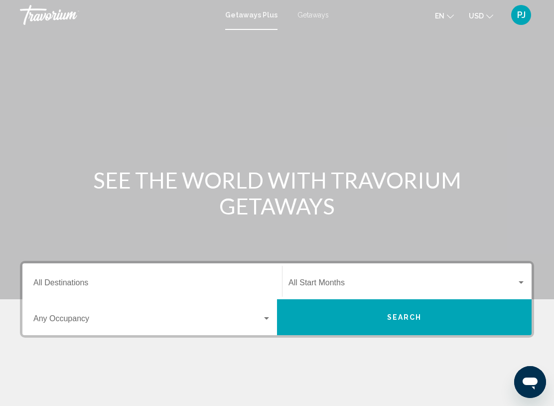
click at [89, 280] on input "Destination All Destinations" at bounding box center [152, 284] width 238 height 9
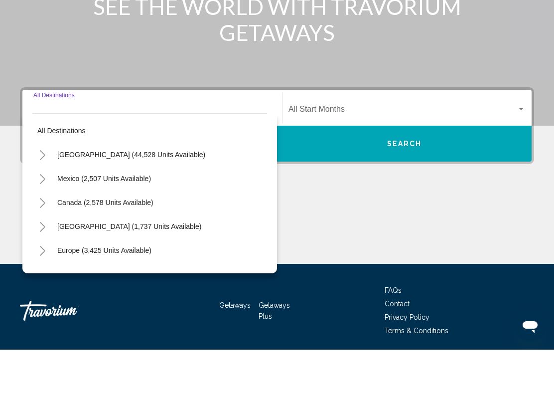
scroll to position [154, 0]
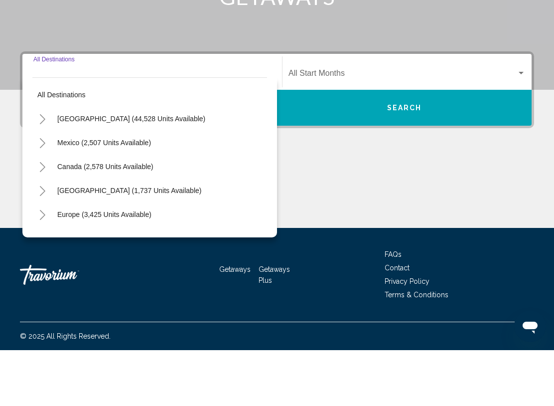
click at [127, 171] on span "[GEOGRAPHIC_DATA] (44,528 units available)" at bounding box center [131, 175] width 148 height 8
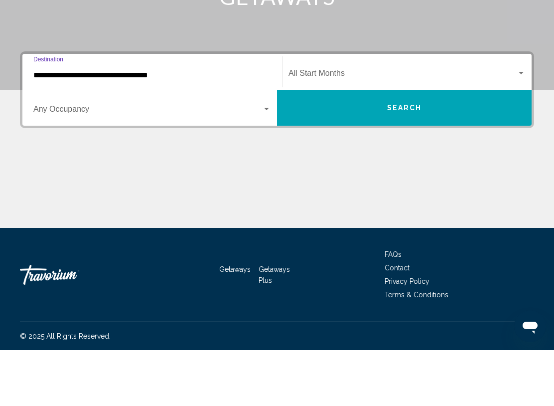
click at [187, 127] on input "**********" at bounding box center [152, 131] width 238 height 9
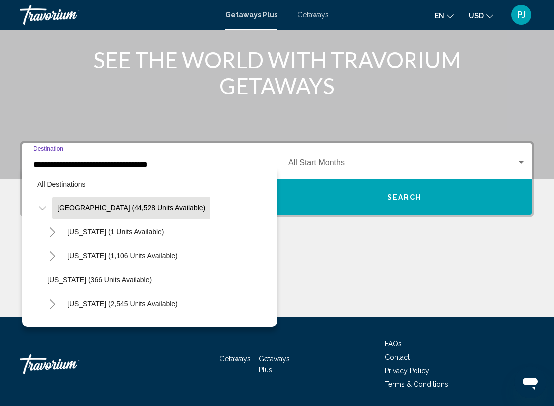
click at [95, 235] on span "[US_STATE] (1 units available)" at bounding box center [115, 232] width 97 height 8
type input "**********"
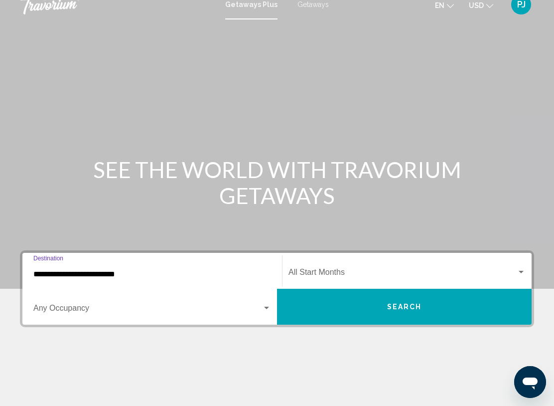
scroll to position [0, 0]
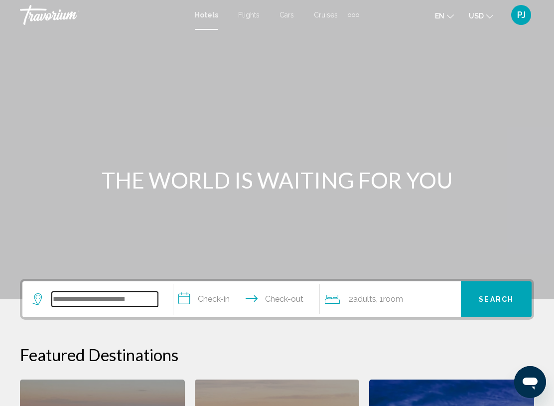
click at [70, 300] on input "Search widget" at bounding box center [105, 299] width 106 height 15
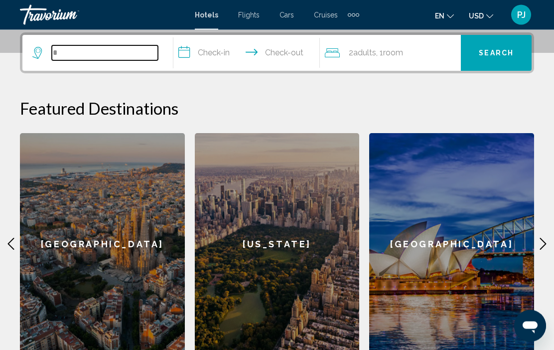
scroll to position [246, 0]
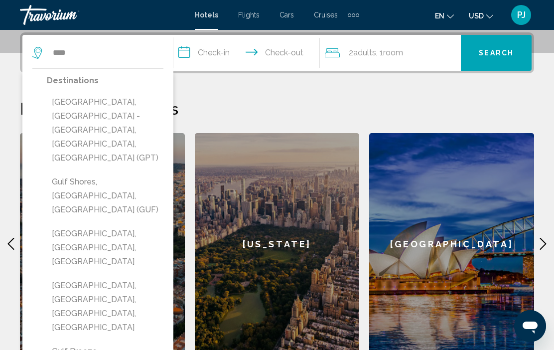
click at [74, 173] on button "Gulf Shores, [GEOGRAPHIC_DATA], [GEOGRAPHIC_DATA] (GUF)" at bounding box center [105, 196] width 117 height 47
type input "**********"
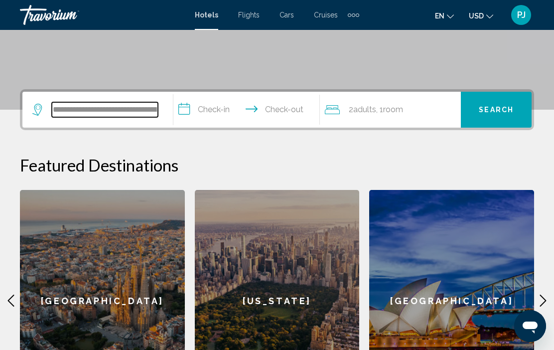
scroll to position [187, 0]
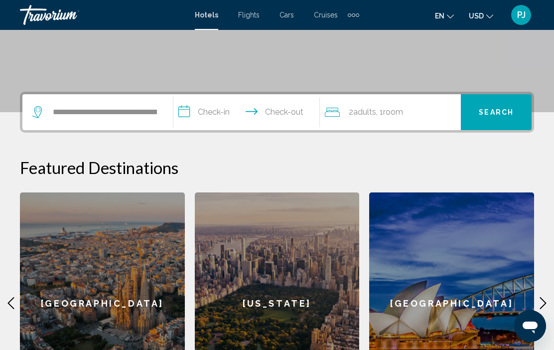
click at [192, 115] on input "**********" at bounding box center [249, 113] width 150 height 39
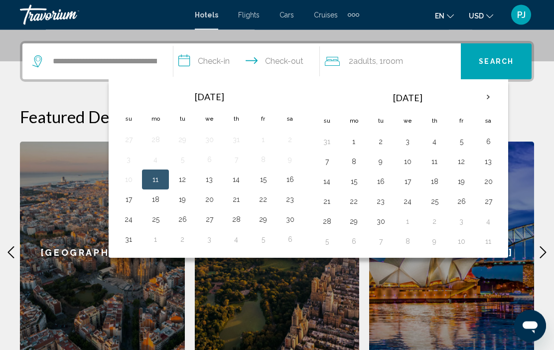
scroll to position [246, 0]
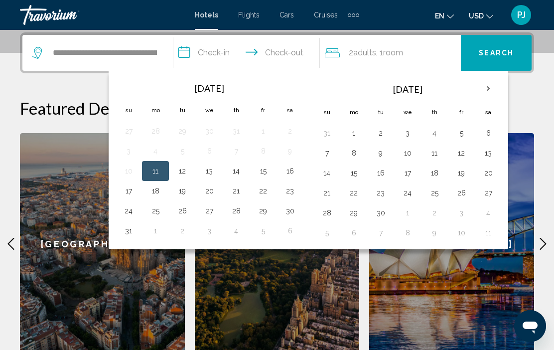
click at [239, 177] on button "14" at bounding box center [236, 171] width 16 height 14
click at [287, 55] on input "**********" at bounding box center [249, 54] width 150 height 39
click at [331, 178] on button "14" at bounding box center [327, 173] width 16 height 14
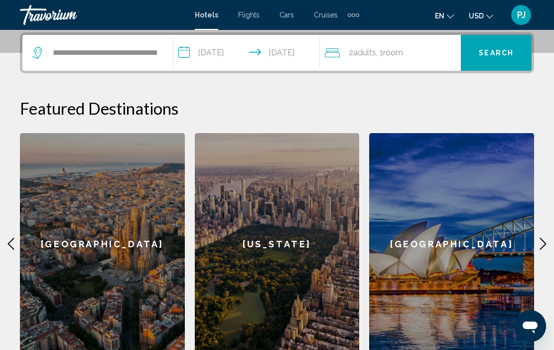
click at [289, 57] on input "**********" at bounding box center [249, 54] width 150 height 39
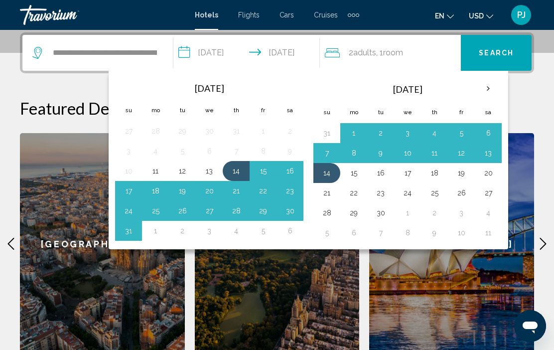
click at [131, 193] on button "17" at bounding box center [129, 191] width 16 height 14
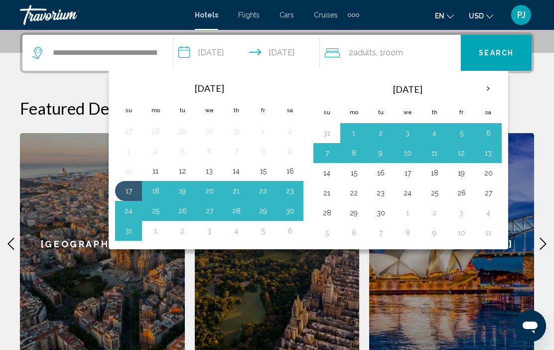
click at [282, 55] on input "**********" at bounding box center [249, 54] width 150 height 39
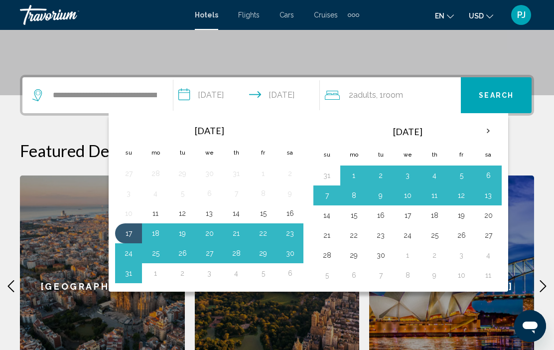
scroll to position [211, 0]
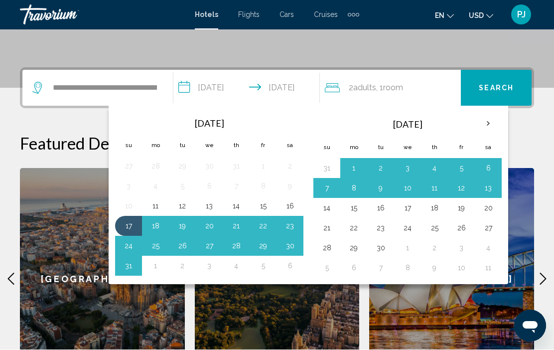
click at [262, 90] on input "**********" at bounding box center [249, 89] width 150 height 39
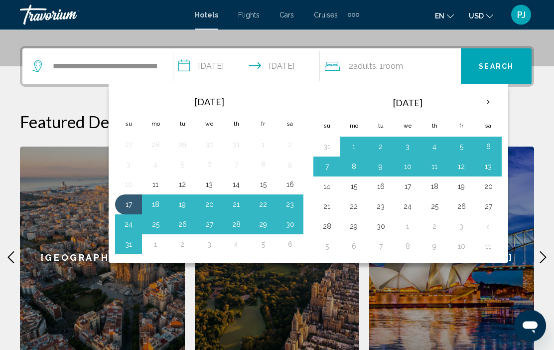
click at [292, 71] on input "**********" at bounding box center [249, 68] width 150 height 39
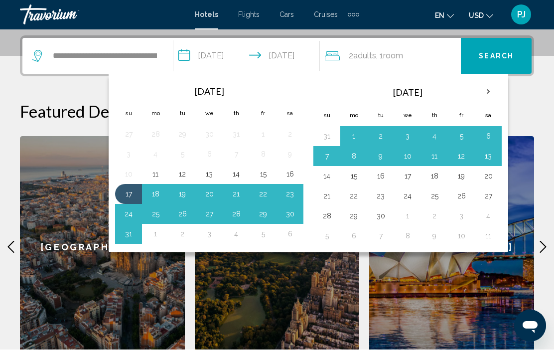
scroll to position [246, 0]
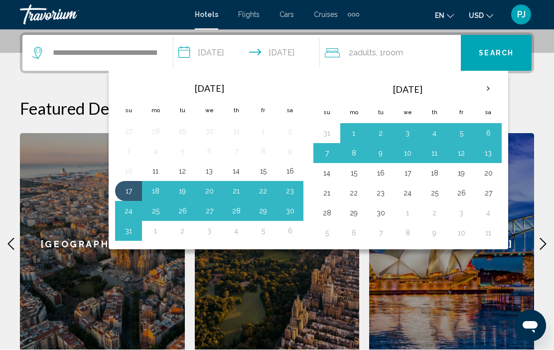
click at [133, 194] on button "17" at bounding box center [129, 191] width 16 height 14
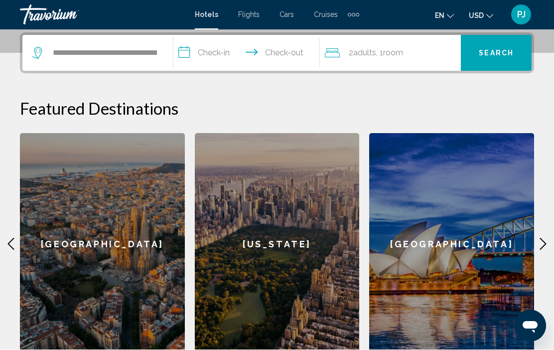
scroll to position [246, 0]
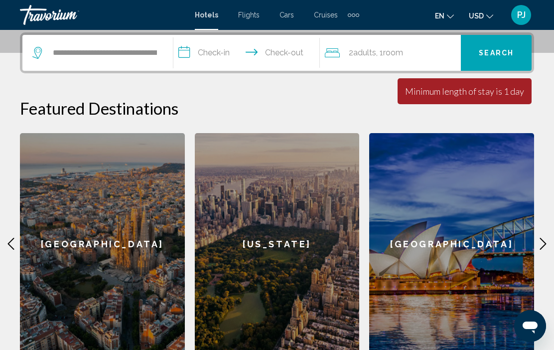
click at [206, 55] on input "**********" at bounding box center [249, 54] width 150 height 39
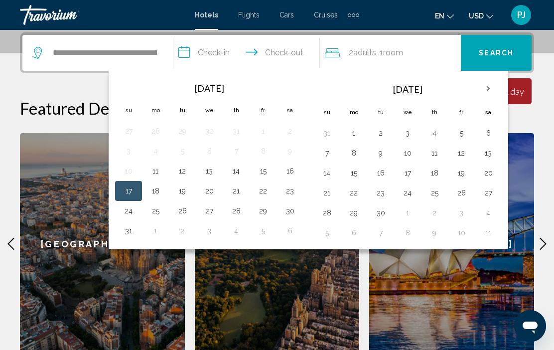
click at [242, 174] on button "14" at bounding box center [236, 171] width 16 height 14
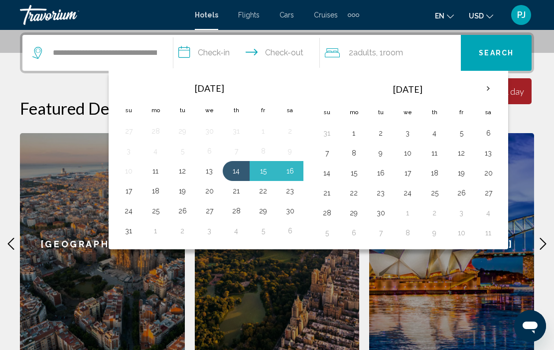
click at [129, 197] on button "17" at bounding box center [129, 191] width 16 height 14
type input "**********"
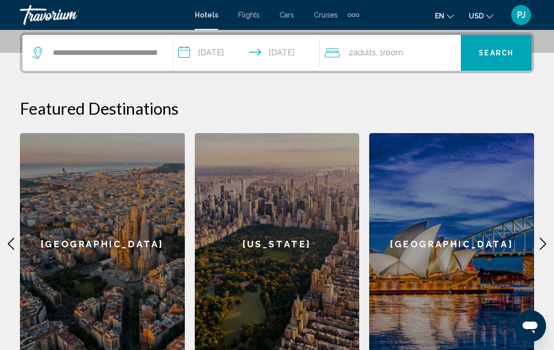
click at [498, 54] on span "Search" at bounding box center [496, 53] width 35 height 8
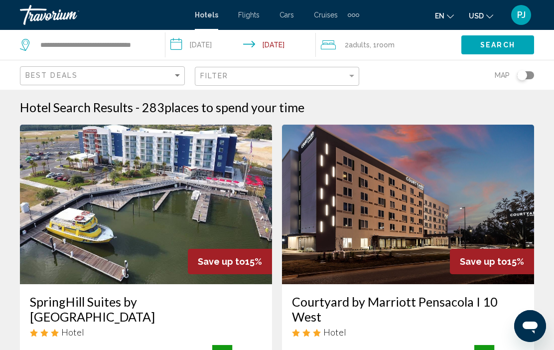
click at [187, 170] on img "Main content" at bounding box center [146, 205] width 252 height 160
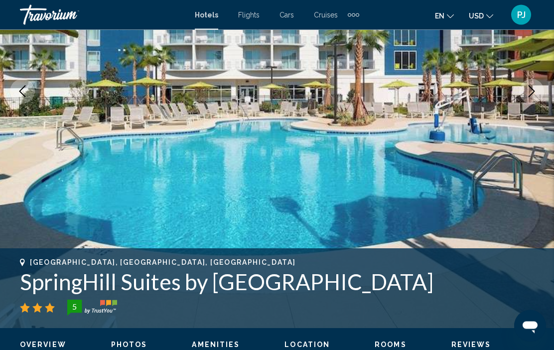
scroll to position [176, 0]
click at [382, 342] on span "Rooms" at bounding box center [391, 345] width 32 height 8
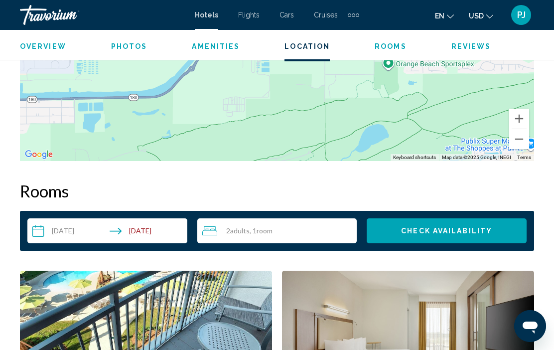
scroll to position [1301, 0]
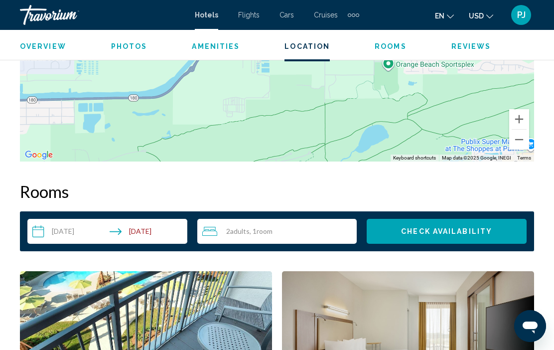
click at [127, 49] on span "Photos" at bounding box center [129, 46] width 36 height 8
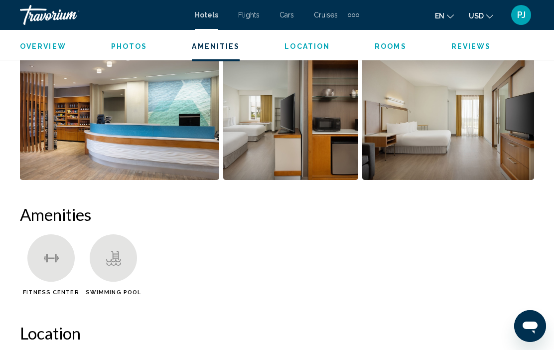
scroll to position [640, 0]
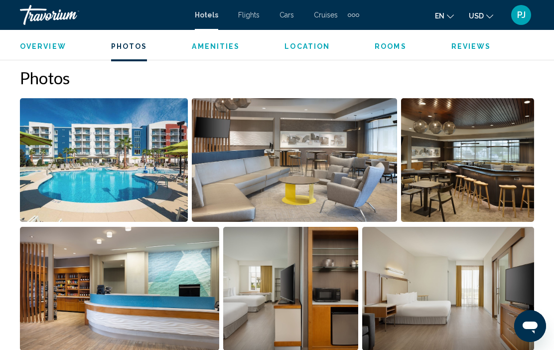
click at [219, 44] on span "Amenities" at bounding box center [216, 46] width 48 height 8
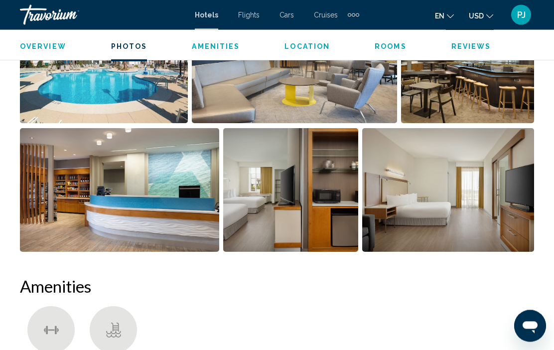
scroll to position [947, 0]
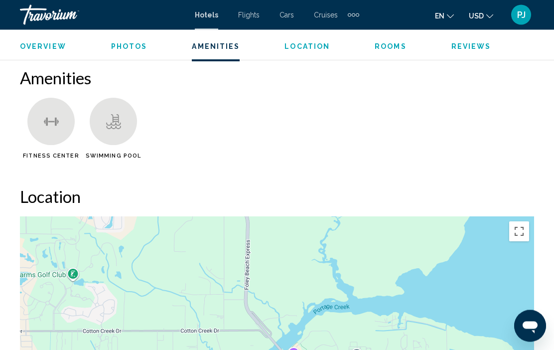
click at [304, 46] on span "Location" at bounding box center [307, 46] width 45 height 8
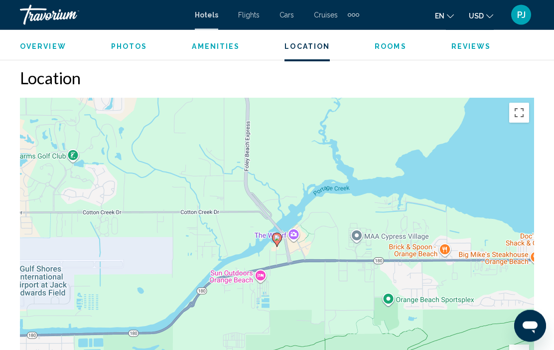
scroll to position [1066, 0]
click at [469, 42] on span "Reviews" at bounding box center [472, 46] width 40 height 8
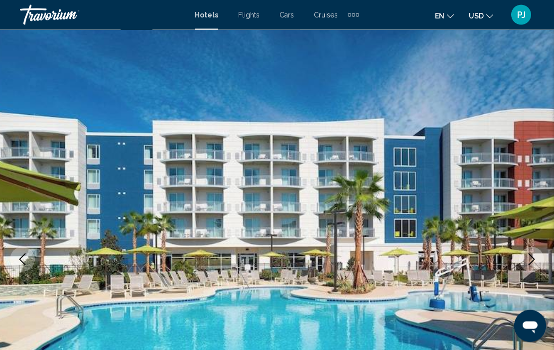
scroll to position [0, 0]
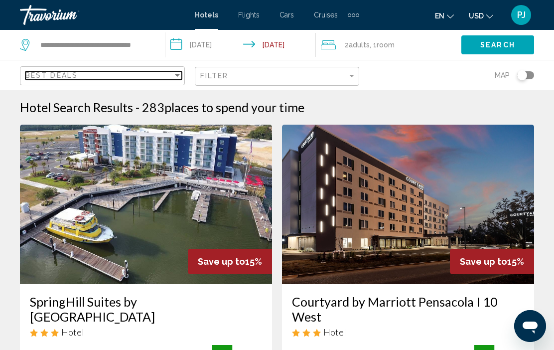
click at [179, 76] on div "Sort by" at bounding box center [177, 75] width 5 height 2
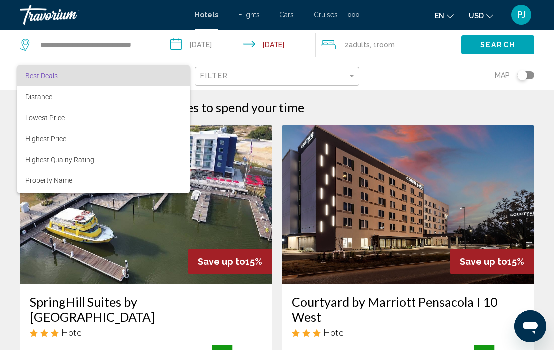
click at [420, 101] on div at bounding box center [277, 175] width 554 height 350
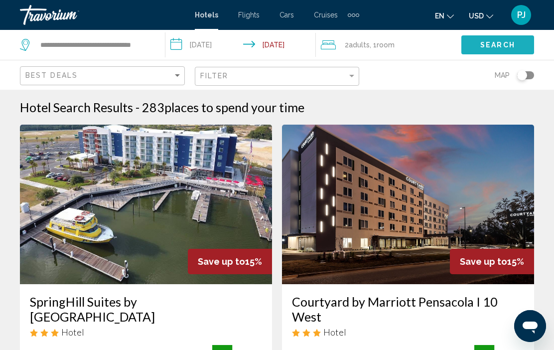
click at [496, 51] on button "Search" at bounding box center [498, 44] width 73 height 18
click at [498, 44] on span "Search" at bounding box center [498, 45] width 35 height 8
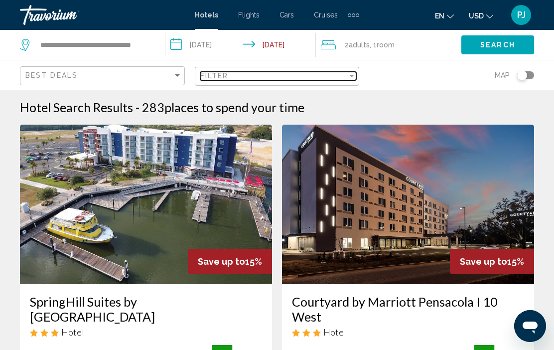
click at [356, 74] on div "Filter" at bounding box center [352, 76] width 9 height 8
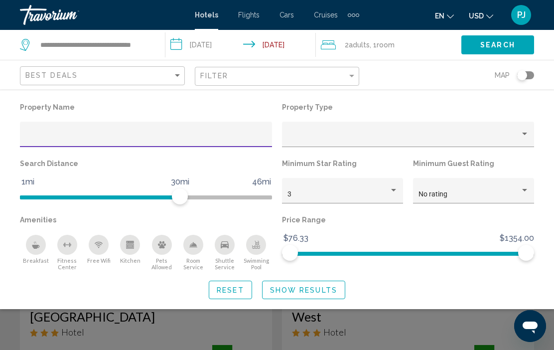
click at [397, 78] on div "Map" at bounding box center [451, 74] width 165 height 29
click at [207, 15] on span "Hotels" at bounding box center [206, 15] width 23 height 8
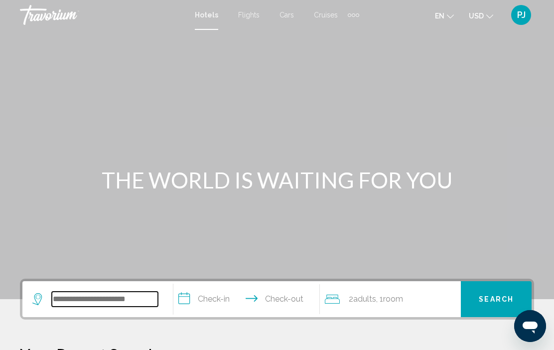
click at [58, 295] on input "Search widget" at bounding box center [105, 299] width 106 height 15
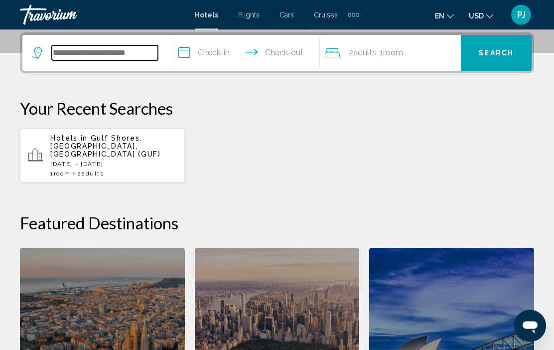
scroll to position [246, 0]
click at [98, 150] on div "Hotels in Gulf Shores, AL, United States (GUF) Thu, 14 Aug - Sun, 17 Aug 1 Room…" at bounding box center [113, 155] width 127 height 43
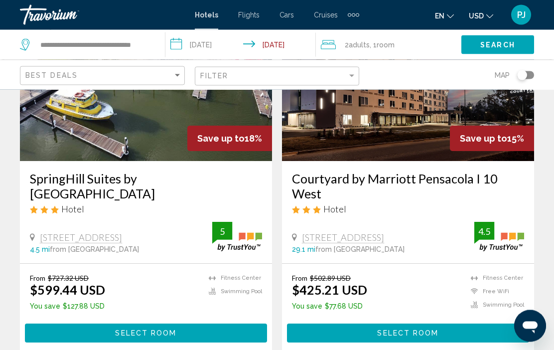
scroll to position [124, 0]
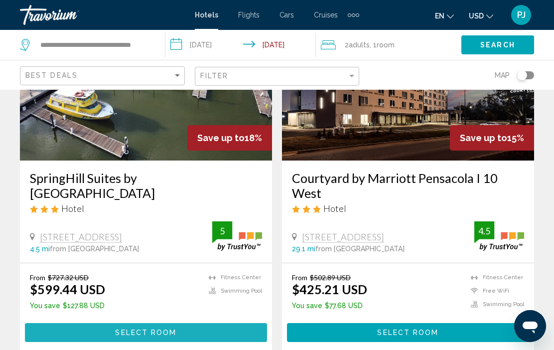
click at [169, 331] on span "Select Room" at bounding box center [145, 333] width 61 height 8
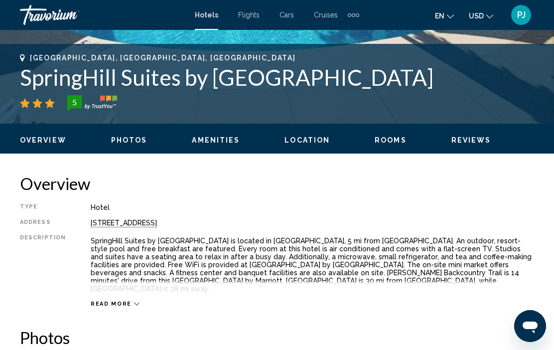
scroll to position [384, 0]
